Goal: Task Accomplishment & Management: Use online tool/utility

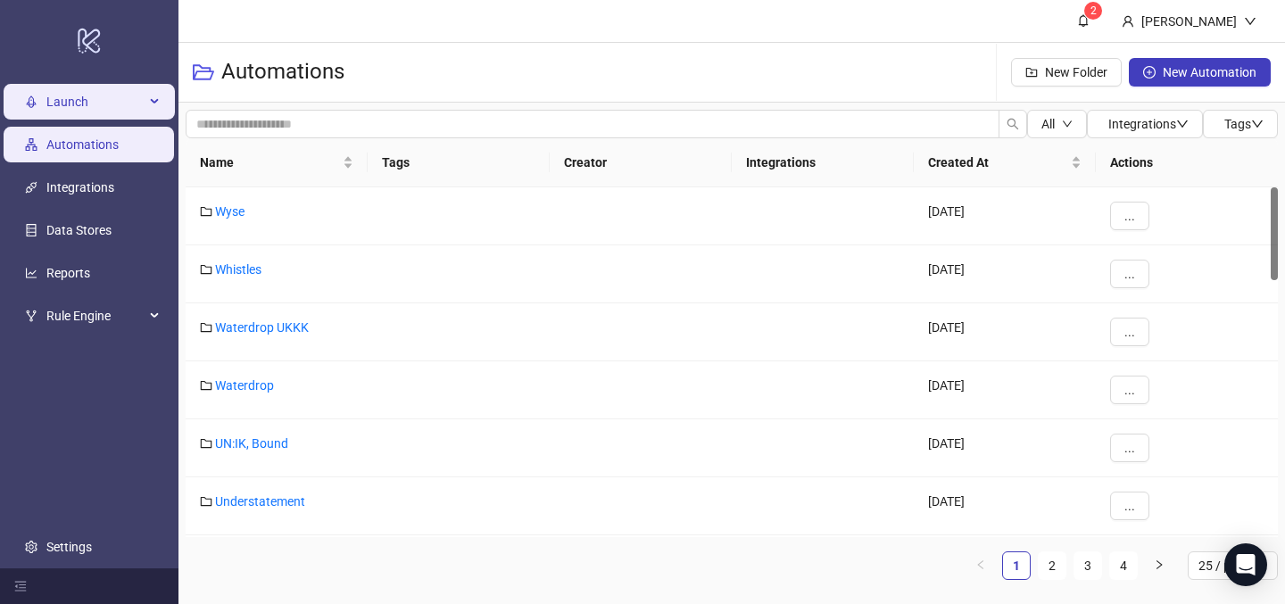
click at [76, 117] on span "Launch" at bounding box center [95, 103] width 98 height 36
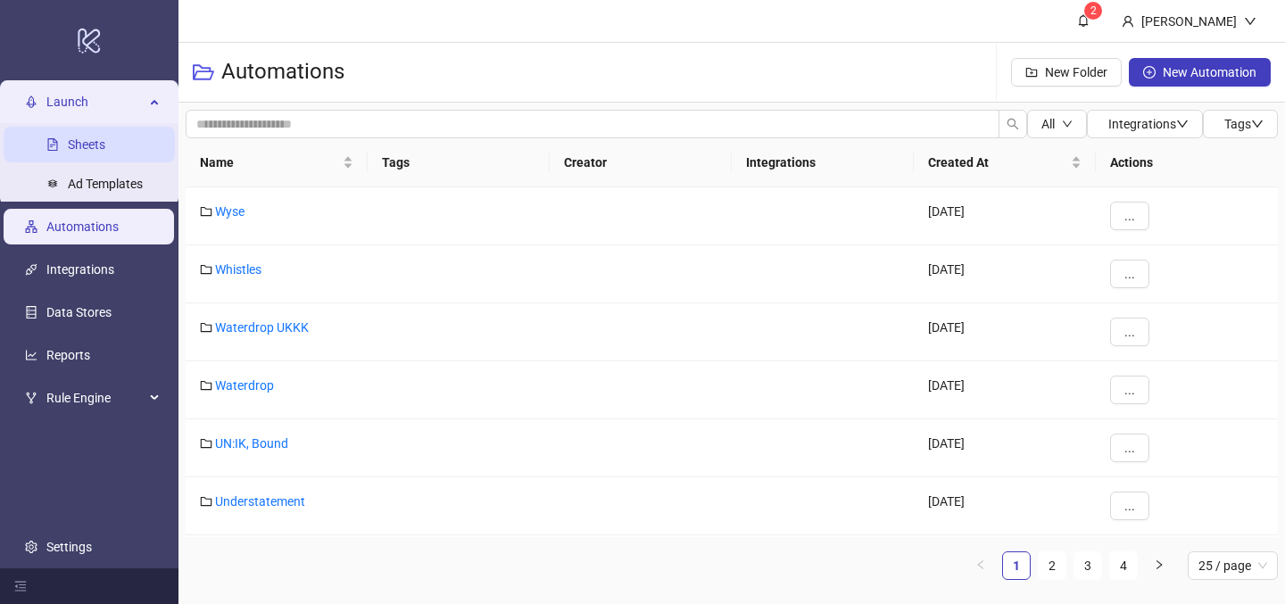
click at [68, 138] on link "Sheets" at bounding box center [86, 145] width 37 height 14
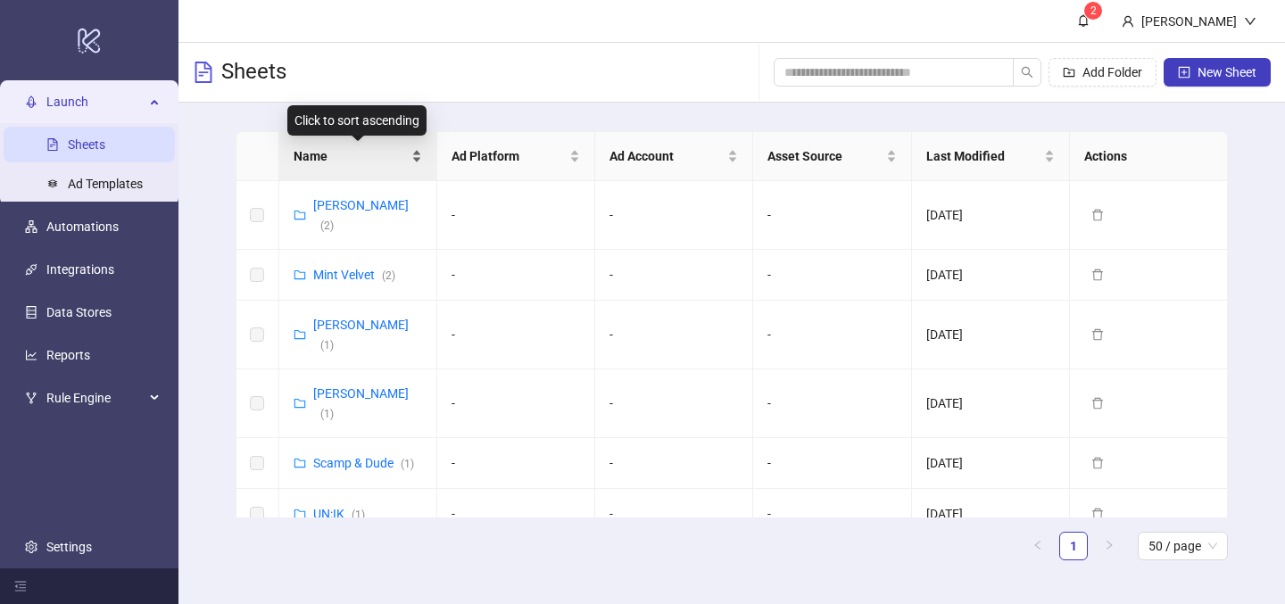
click at [366, 162] on span "Name" at bounding box center [351, 156] width 114 height 20
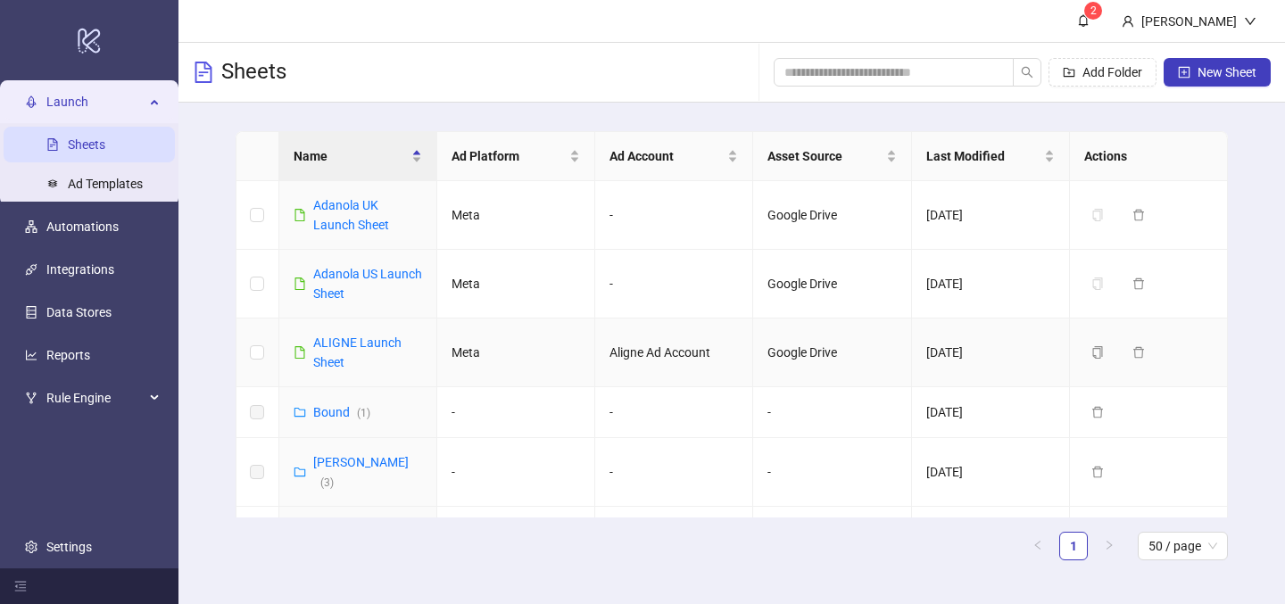
click at [361, 331] on td "ALIGNE Launch Sheet" at bounding box center [358, 353] width 158 height 69
click at [369, 346] on link "ALIGNE Launch Sheet" at bounding box center [357, 353] width 88 height 34
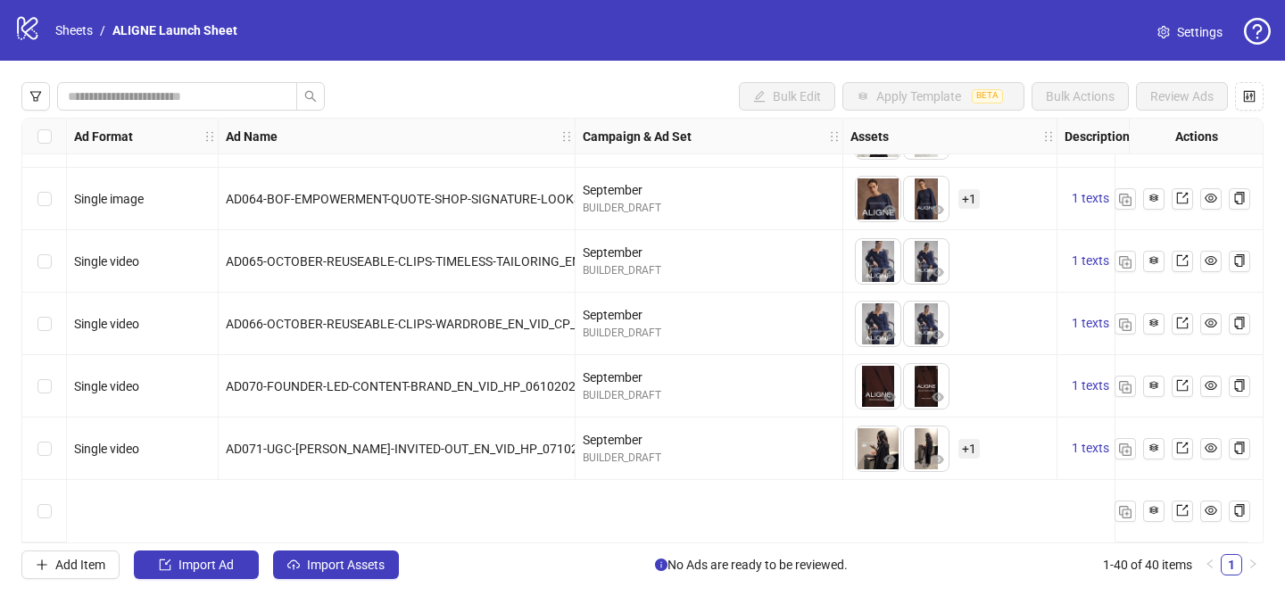
scroll to position [1974, 0]
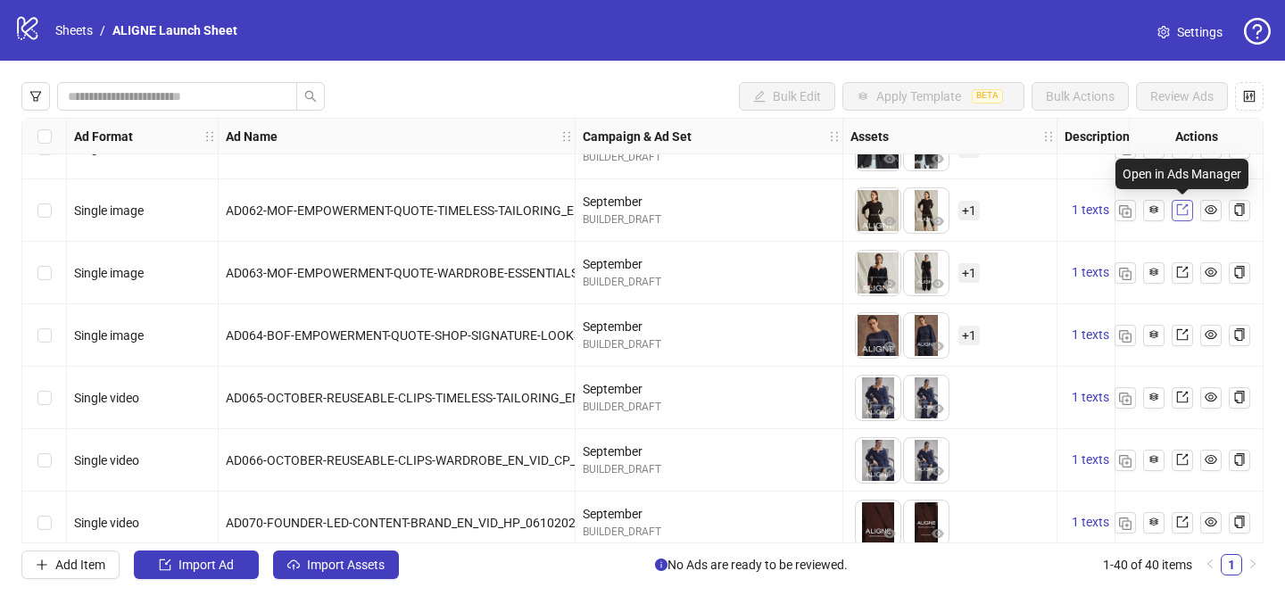
click at [1179, 211] on icon "export" at bounding box center [1182, 209] width 12 height 12
click at [1174, 279] on link at bounding box center [1182, 272] width 21 height 21
click at [967, 338] on span "+ 1" at bounding box center [968, 336] width 21 height 20
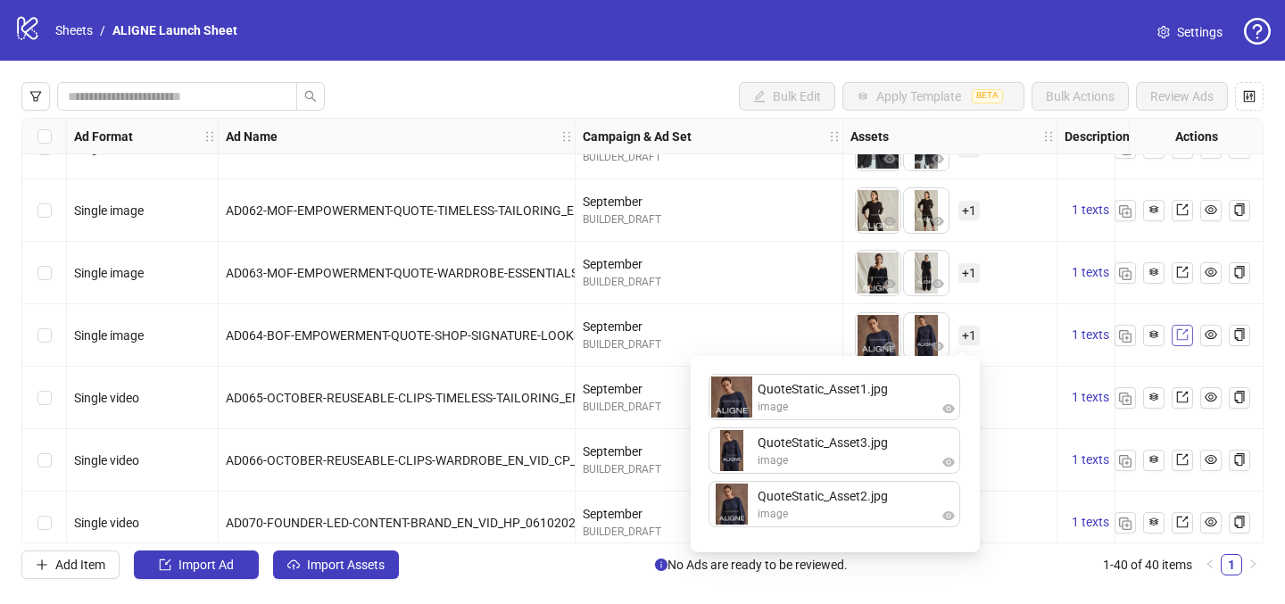
click at [1180, 332] on icon "export" at bounding box center [1182, 334] width 12 height 12
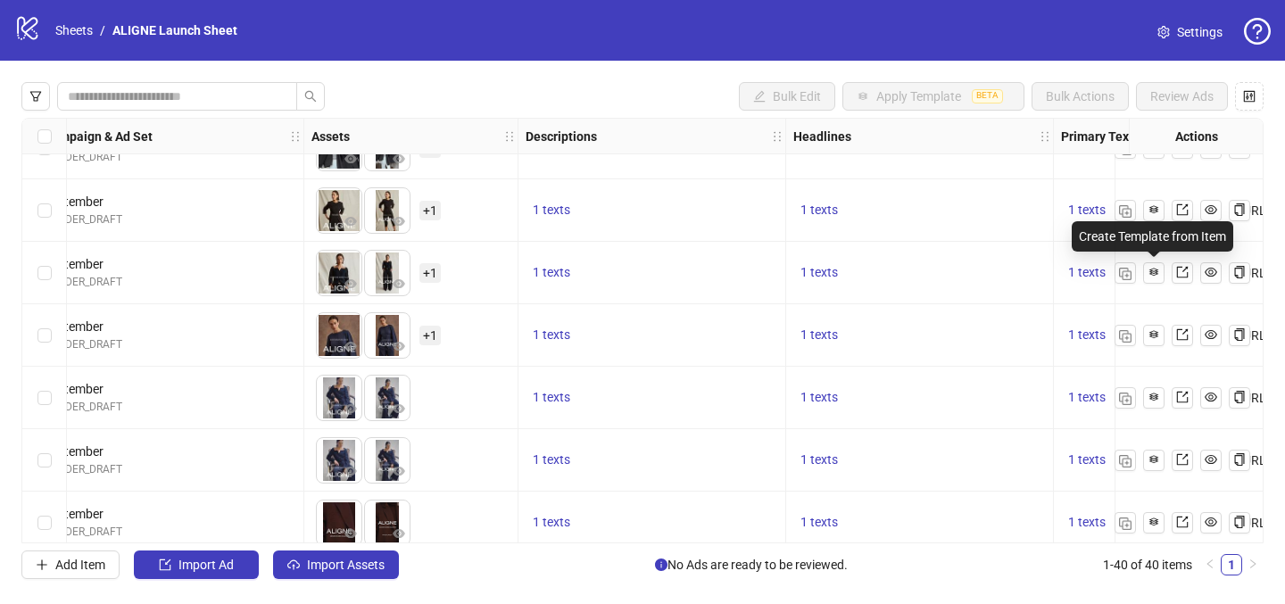
scroll to position [1974, 613]
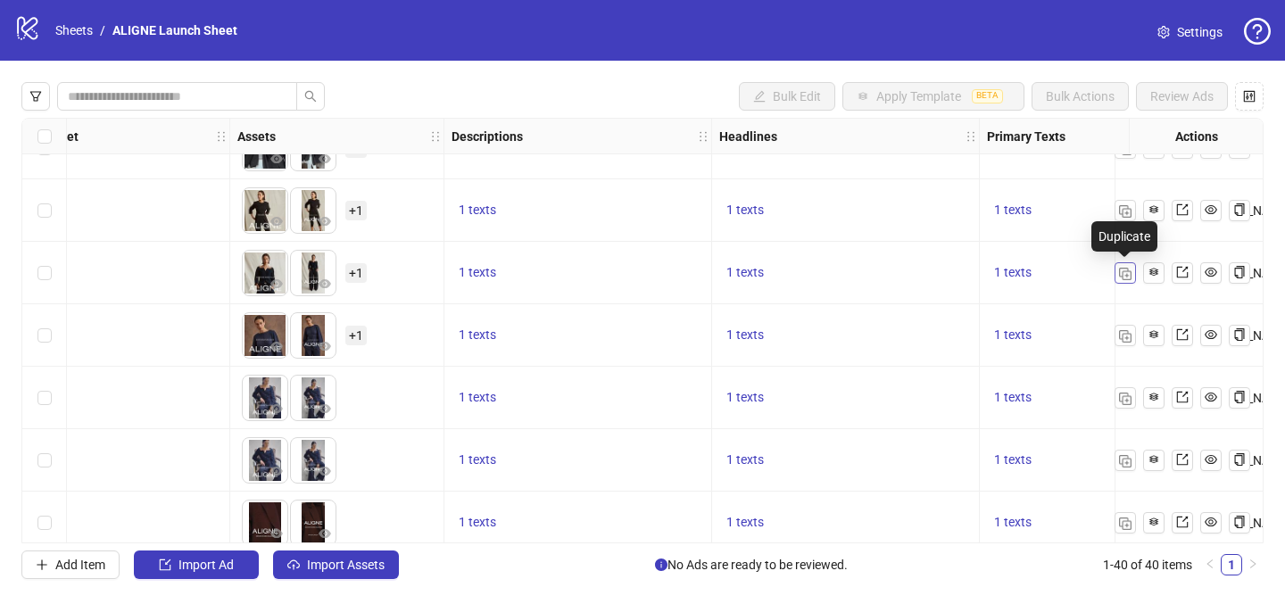
click at [1127, 274] on img "button" at bounding box center [1125, 274] width 12 height 12
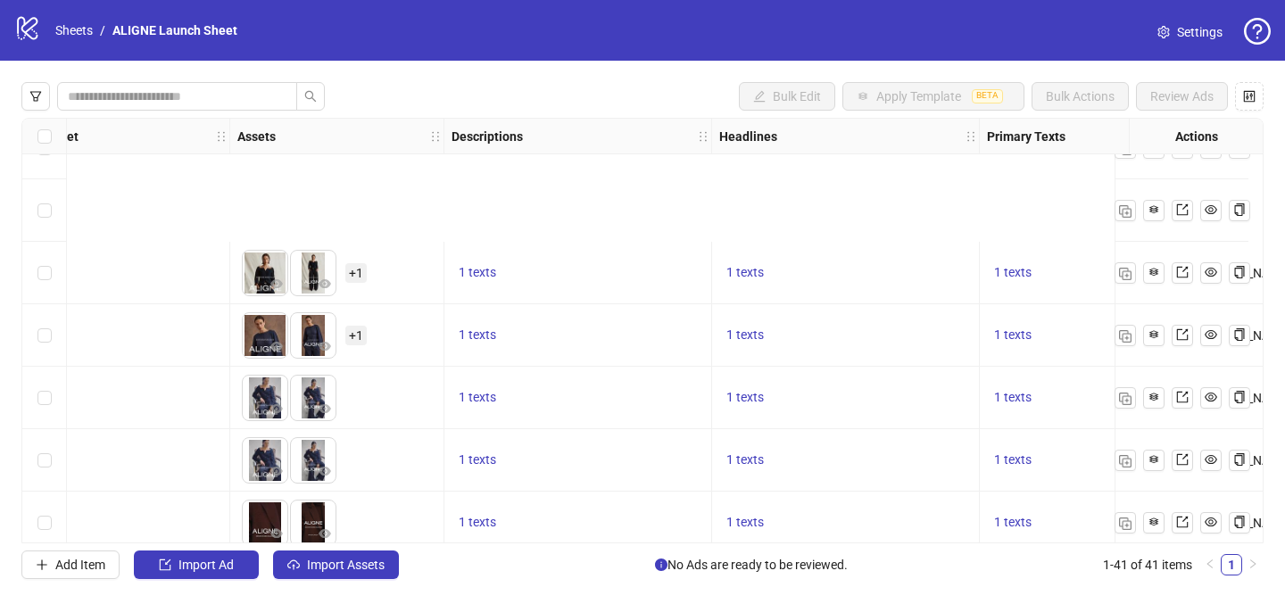
scroll to position [2180, 613]
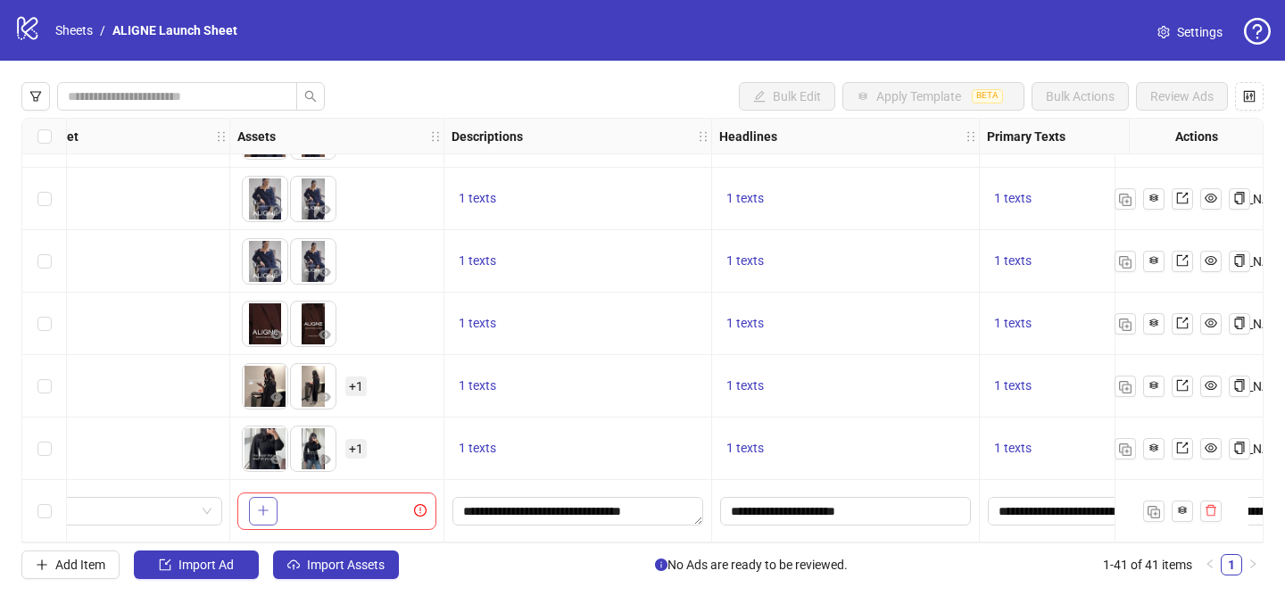
click at [271, 505] on button "button" at bounding box center [263, 511] width 29 height 29
click at [356, 506] on span "+ 1" at bounding box center [355, 512] width 21 height 20
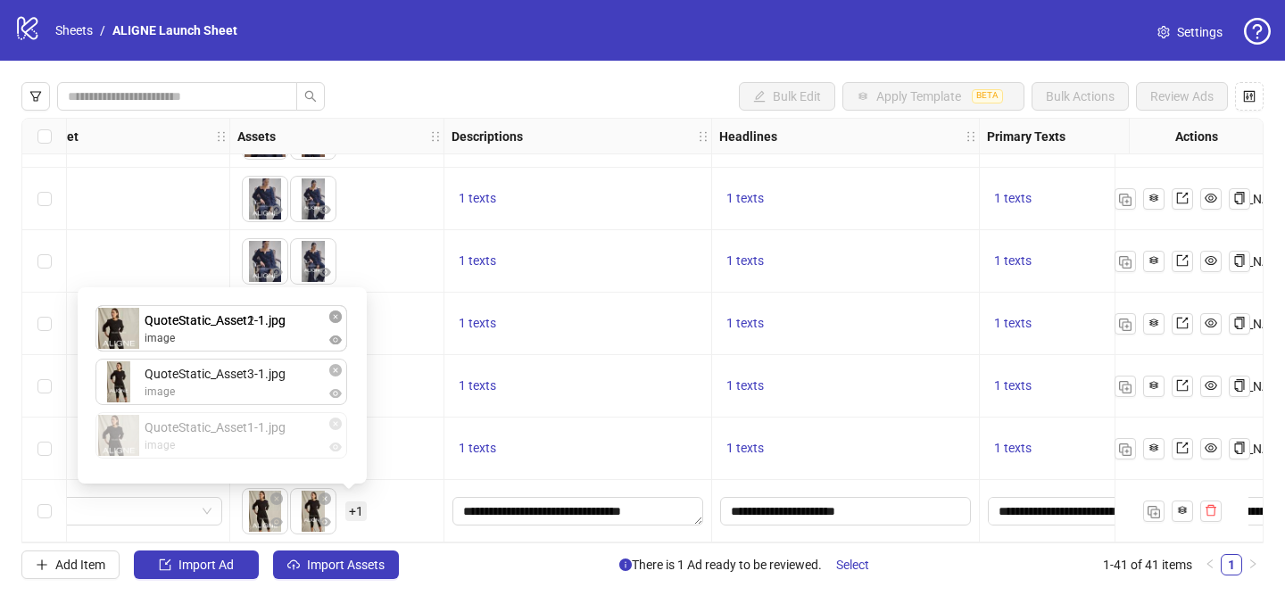
drag, startPoint x: 254, startPoint y: 446, endPoint x: 255, endPoint y: 323, distance: 123.2
click at [255, 323] on div "QuoteStatic_Asset2-1.jpg image QuoteStatic_Asset3-1.jpg image QuoteStatic_Asset…" at bounding box center [222, 385] width 268 height 175
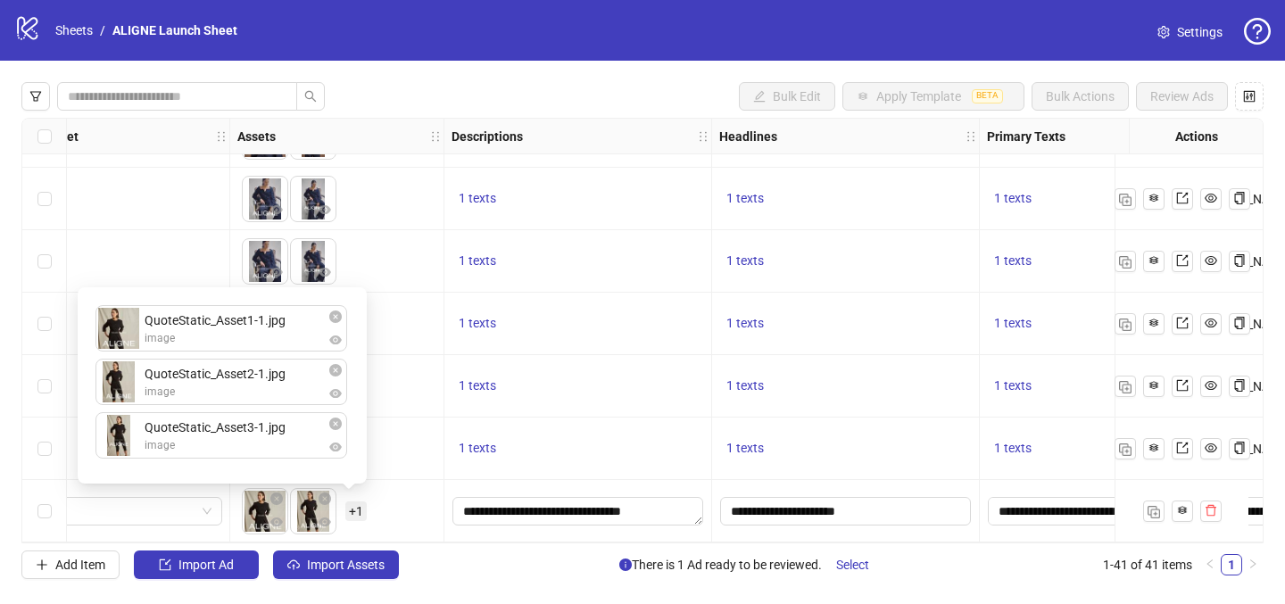
click at [244, 402] on div "QuoteStatic_Asset1-1.jpg image QuoteStatic_Asset2-1.jpg image QuoteStatic_Asset…" at bounding box center [222, 385] width 268 height 175
click at [410, 463] on div "To pick up a draggable item, press the space bar. While dragging, use the arrow…" at bounding box center [336, 448] width 199 height 55
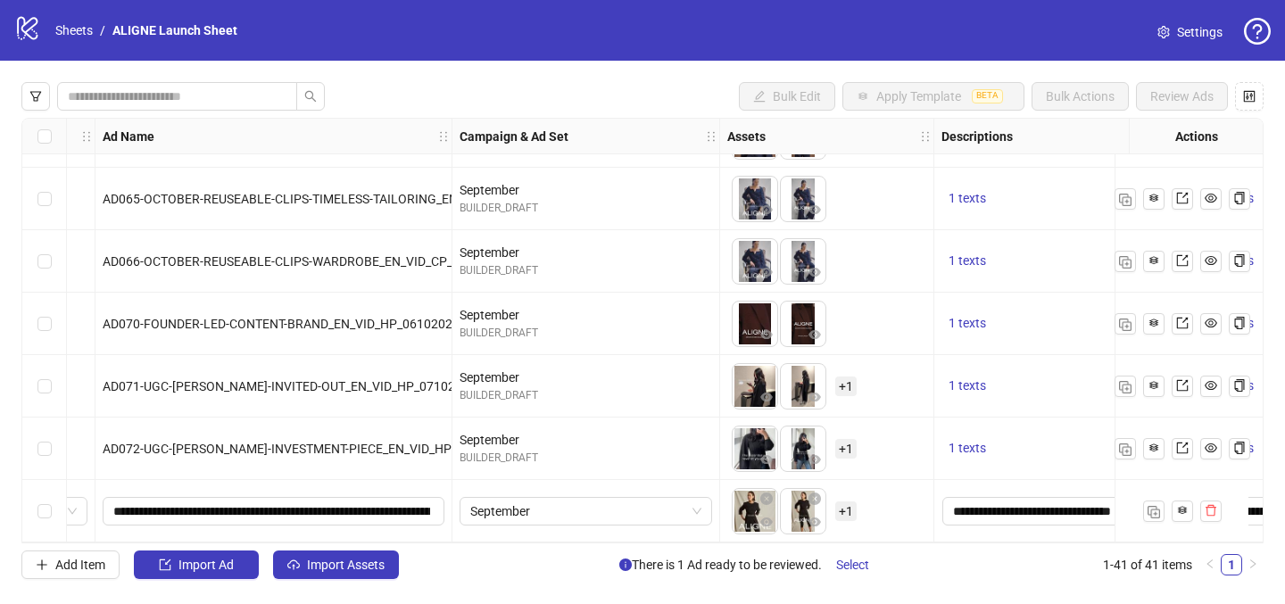
scroll to position [2180, 0]
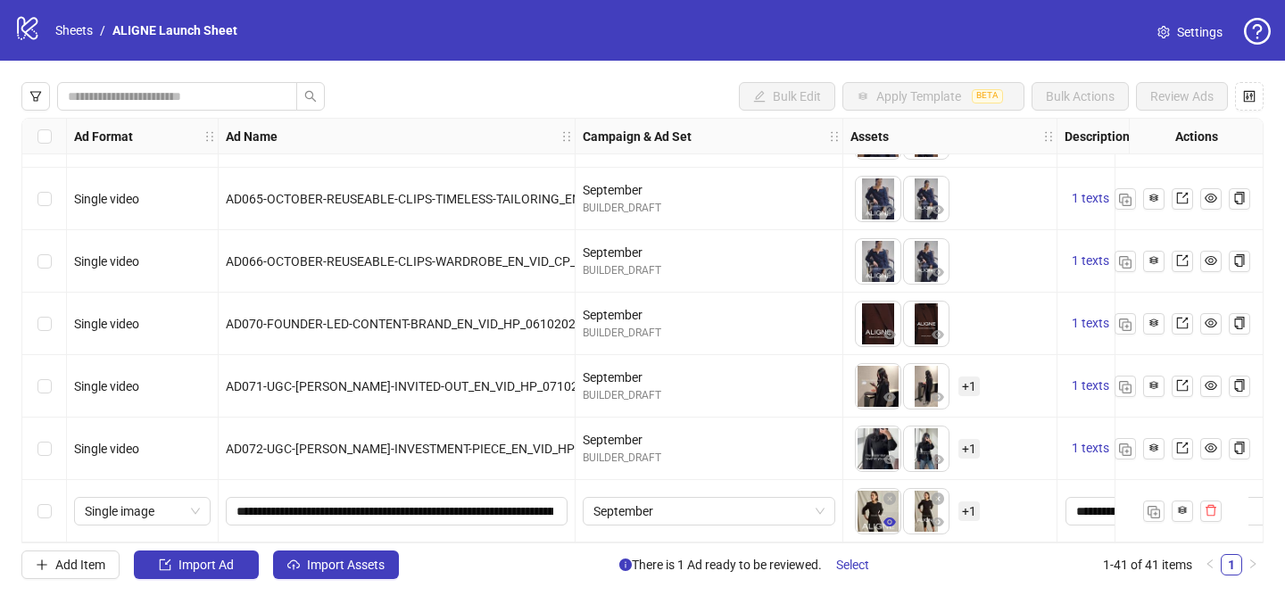
click at [889, 518] on icon "eye" at bounding box center [890, 522] width 12 height 9
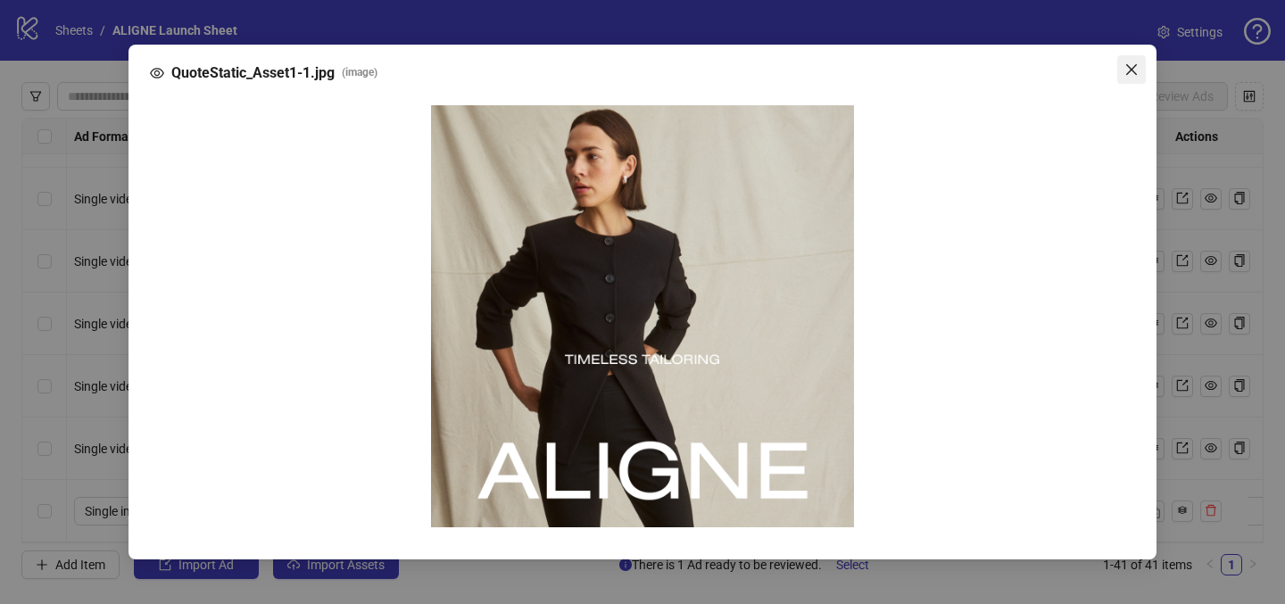
click at [1119, 66] on span "Close" at bounding box center [1131, 69] width 29 height 14
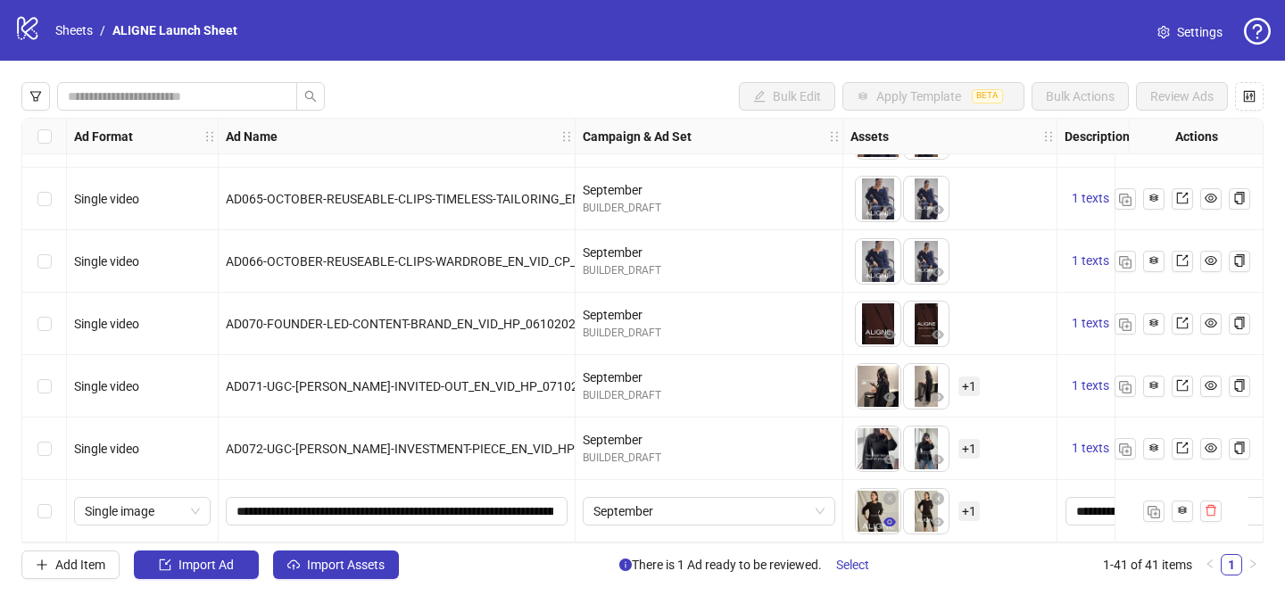
click at [882, 514] on button "button" at bounding box center [889, 522] width 21 height 21
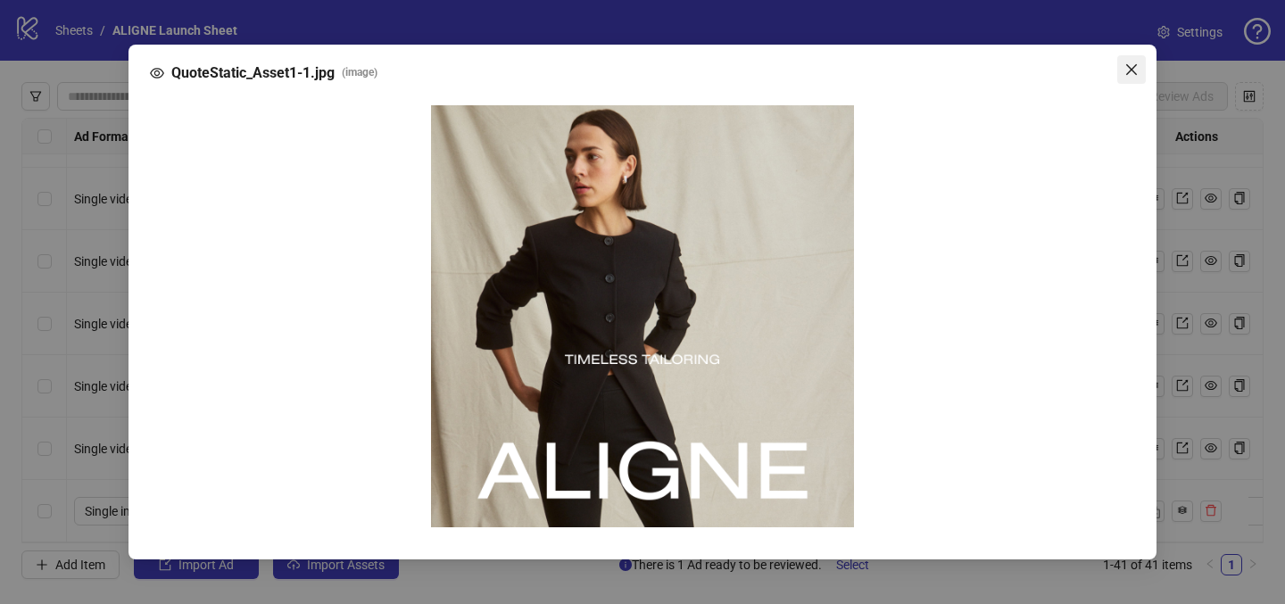
click at [1127, 67] on icon "close" at bounding box center [1131, 69] width 14 height 14
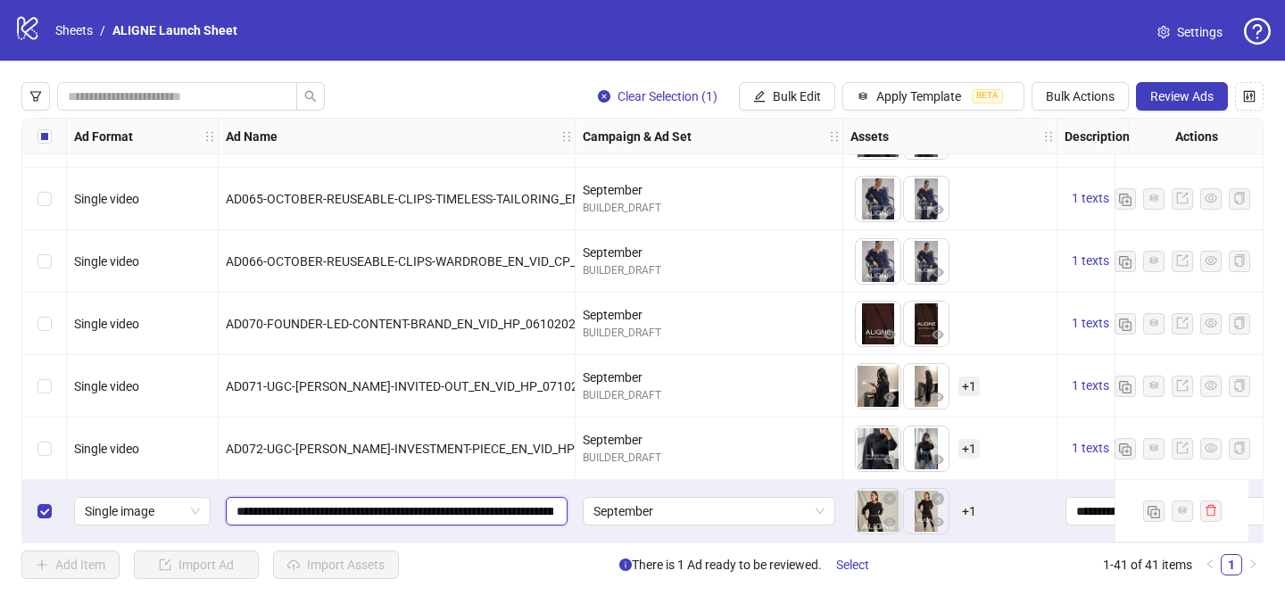
click at [503, 507] on input "**********" at bounding box center [395, 512] width 317 height 20
click at [532, 511] on input "**********" at bounding box center [395, 512] width 317 height 20
click at [442, 502] on input "**********" at bounding box center [395, 512] width 317 height 20
click at [312, 505] on input "**********" at bounding box center [395, 512] width 317 height 20
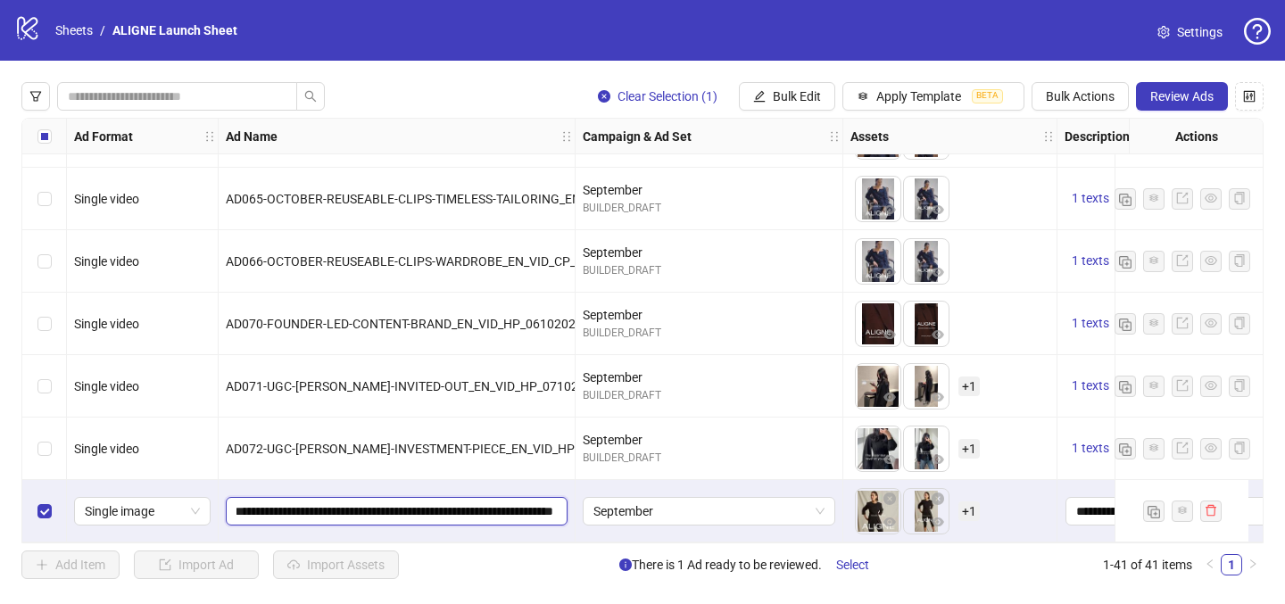
type input "**********"
click at [237, 487] on div "**********" at bounding box center [397, 511] width 357 height 62
click at [725, 498] on span "September" at bounding box center [708, 511] width 231 height 27
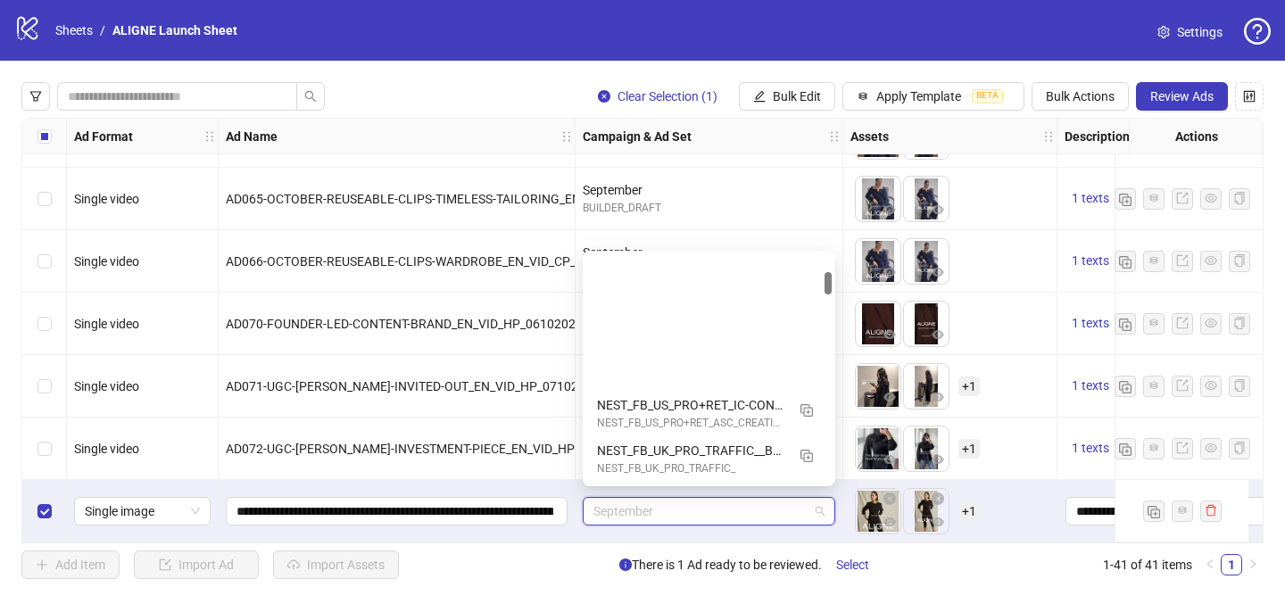
scroll to position [181, 0]
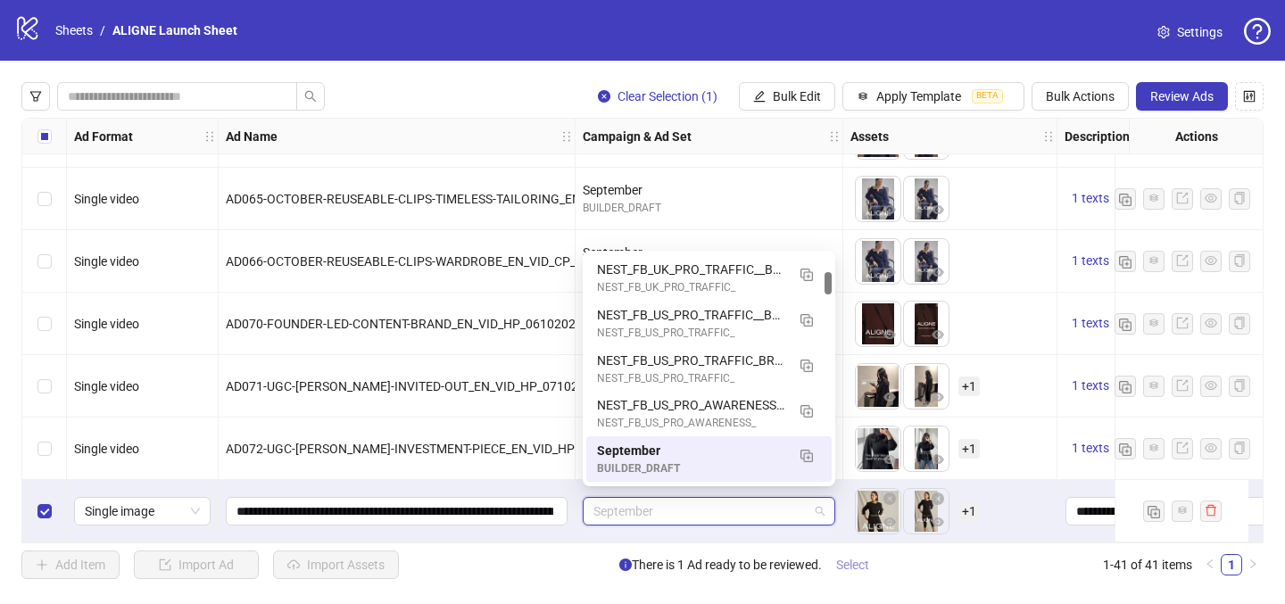
click at [848, 568] on span "Select" at bounding box center [852, 565] width 33 height 14
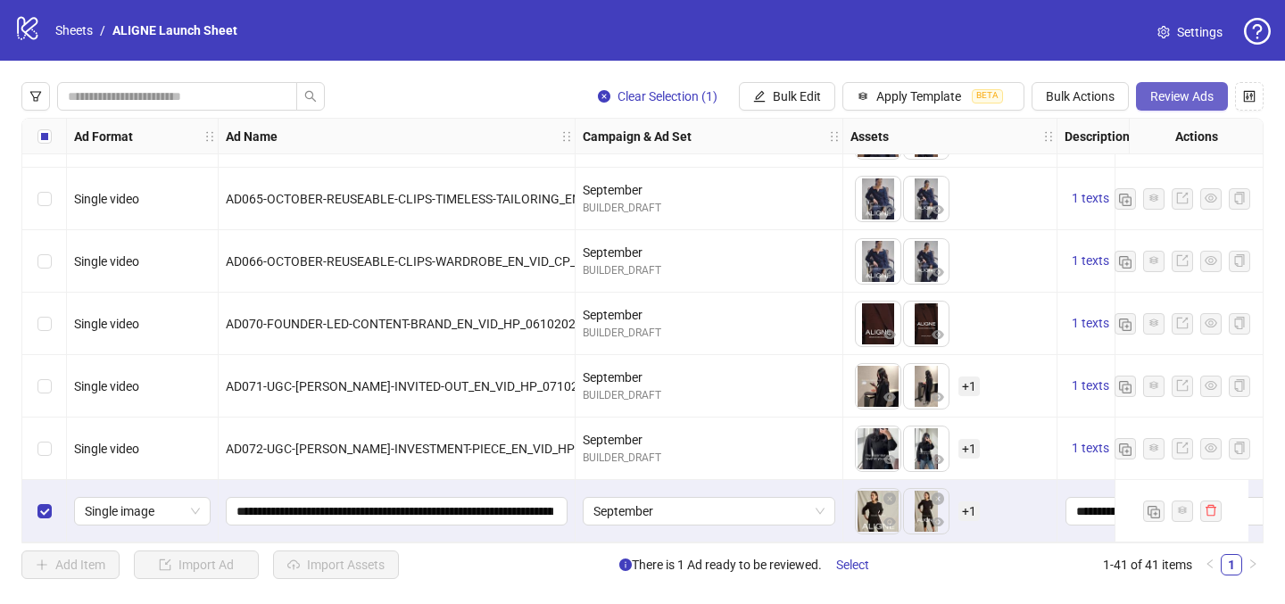
click at [1163, 99] on span "Review Ads" at bounding box center [1181, 96] width 63 height 14
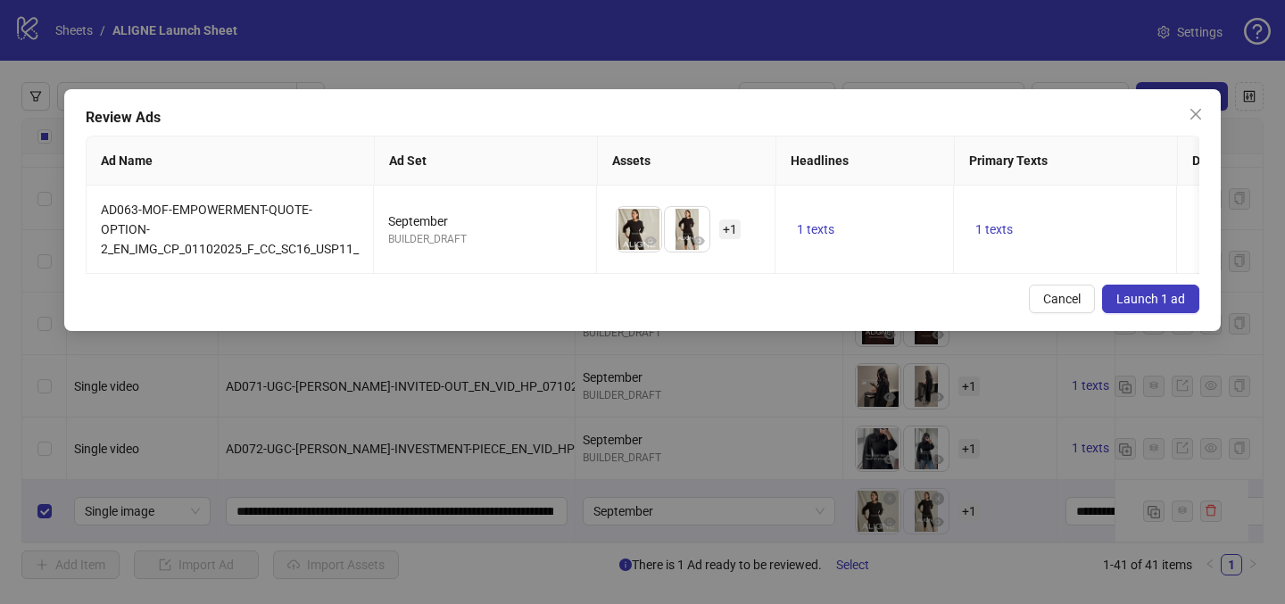
click at [1131, 306] on span "Launch 1 ad" at bounding box center [1150, 299] width 69 height 14
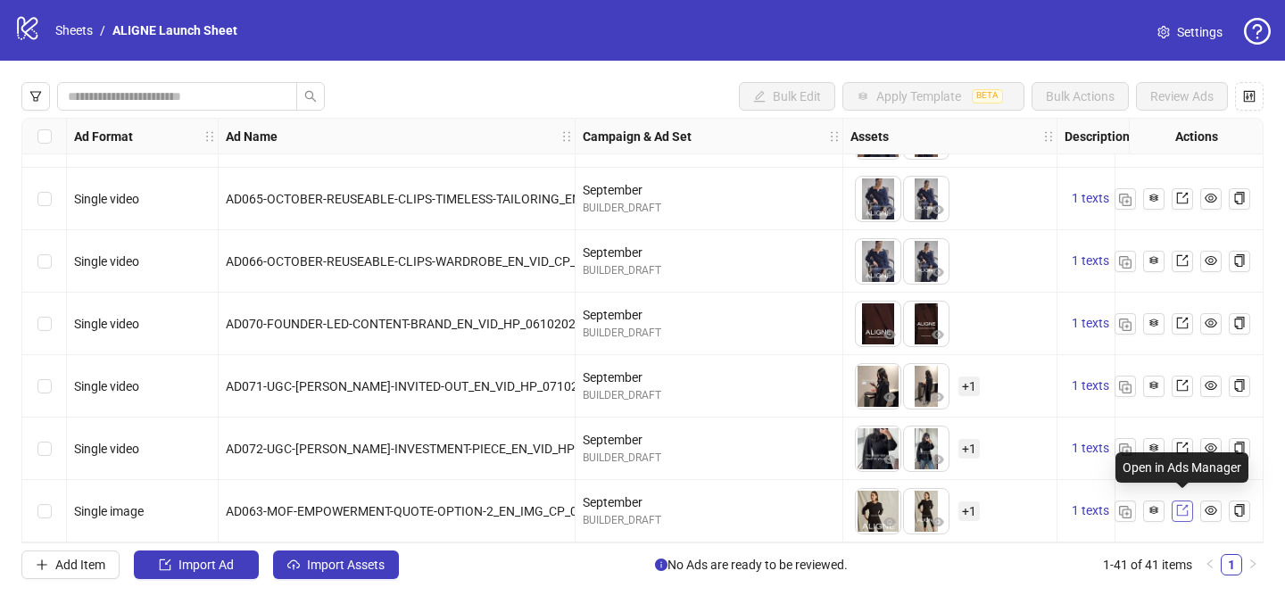
click at [1183, 510] on icon "export" at bounding box center [1182, 510] width 12 height 12
